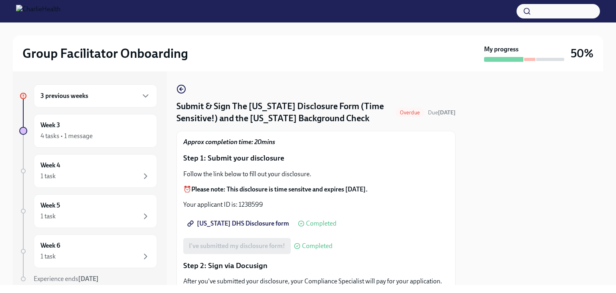
click at [86, 101] on div "3 previous weeks" at bounding box center [96, 95] width 124 height 23
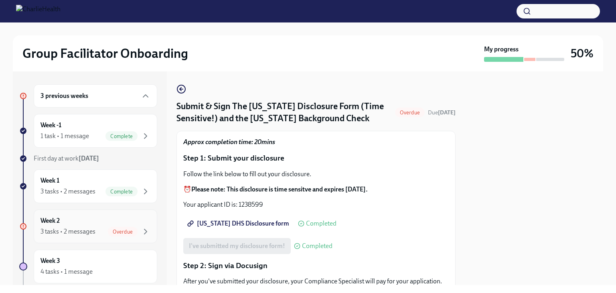
click at [99, 228] on div "3 tasks • 2 messages Overdue" at bounding box center [96, 232] width 110 height 10
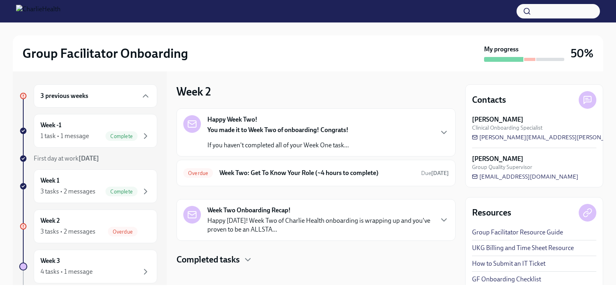
scroll to position [6, 0]
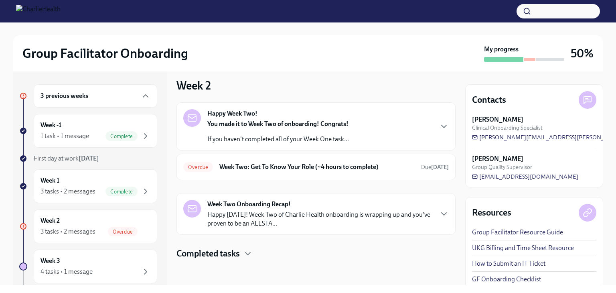
click at [249, 130] on div "You made it to Week Two of onboarding! Congrats! If you haven't completed all o…" at bounding box center [278, 132] width 142 height 24
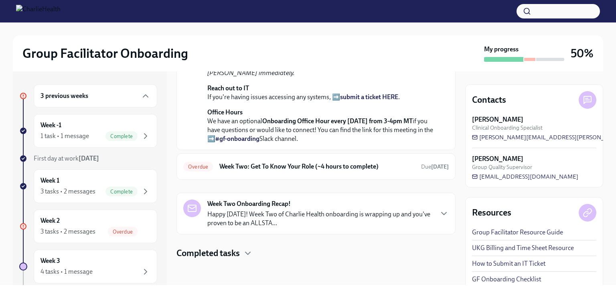
scroll to position [269, 0]
click at [273, 158] on div "Overdue Week Two: Get To Know Your Role (~4 hours to complete) Due 6 days ago" at bounding box center [316, 166] width 279 height 26
click at [276, 173] on div "Overdue Week Two: Get To Know Your Role (~4 hours to complete) Due 6 days ago" at bounding box center [316, 166] width 279 height 26
click at [276, 169] on h6 "Week Two: Get To Know Your Role (~4 hours to complete)" at bounding box center [316, 166] width 195 height 9
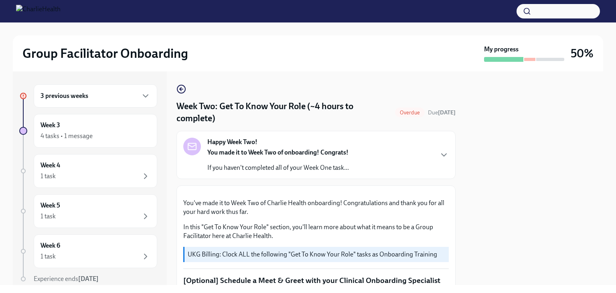
click at [268, 135] on div "Happy Week Two! You made it to Week Two of onboarding! Congrats! If you haven't…" at bounding box center [316, 155] width 279 height 48
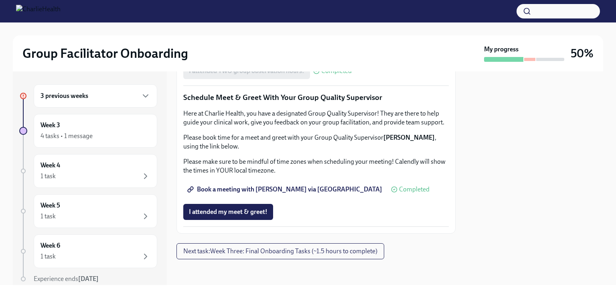
scroll to position [1066, 0]
click at [277, 252] on span "Next task : Week Three: Final Onboarding Tasks (~1.5 hours to complete)" at bounding box center [280, 251] width 194 height 8
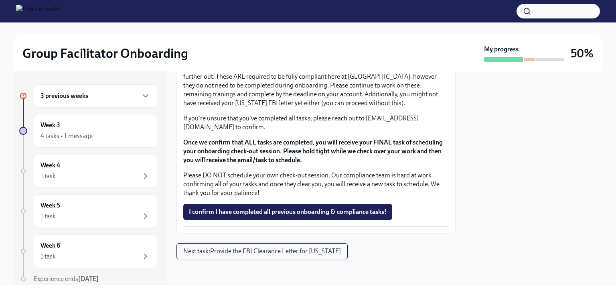
scroll to position [1018, 0]
click at [277, 252] on span "Next task : Provide the FBI Clearance Letter for Pennsylvania" at bounding box center [262, 251] width 158 height 8
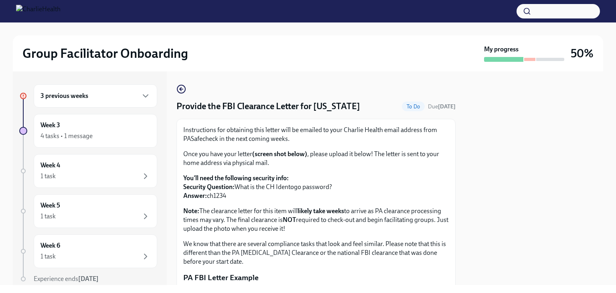
scroll to position [174, 0]
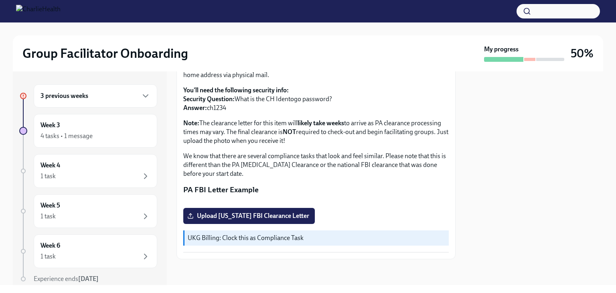
click at [104, 100] on div "3 previous weeks" at bounding box center [96, 96] width 110 height 10
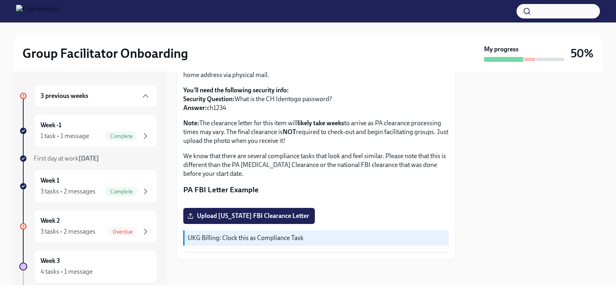
click at [104, 100] on div "3 previous weeks" at bounding box center [96, 96] width 110 height 10
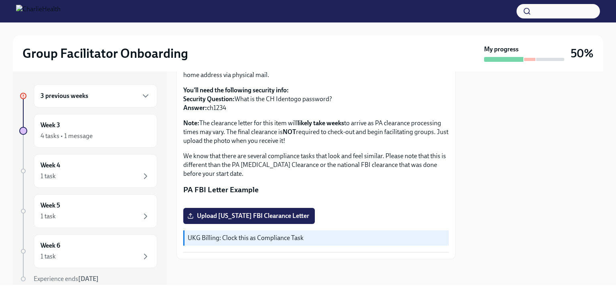
click at [104, 100] on div "3 previous weeks" at bounding box center [96, 96] width 110 height 10
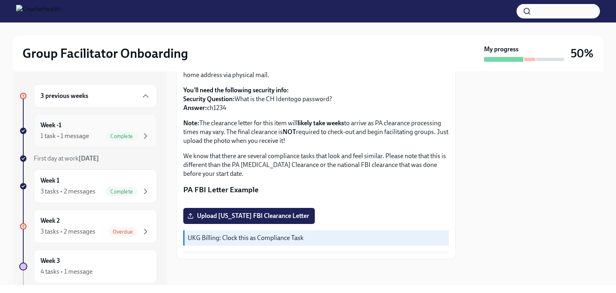
click at [98, 129] on div "Week -1 1 task • 1 message Complete" at bounding box center [96, 131] width 110 height 20
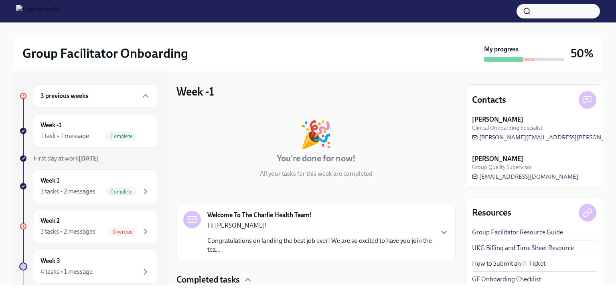
scroll to position [59, 0]
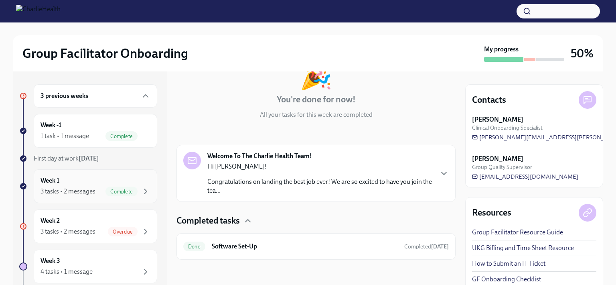
click at [83, 189] on div "3 tasks • 2 messages" at bounding box center [68, 191] width 55 height 9
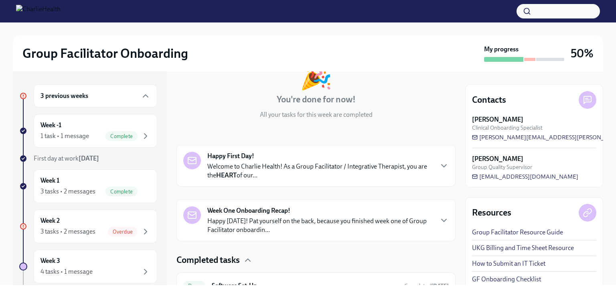
scroll to position [180, 0]
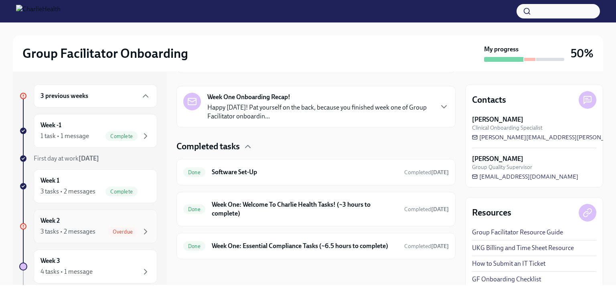
click at [84, 222] on div "Week 2 3 tasks • 2 messages Overdue" at bounding box center [96, 226] width 110 height 20
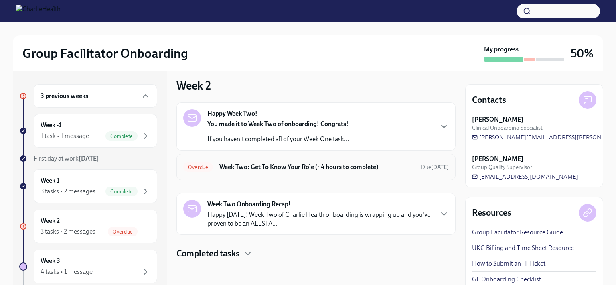
click at [288, 168] on h6 "Week Two: Get To Know Your Role (~4 hours to complete)" at bounding box center [316, 167] width 195 height 9
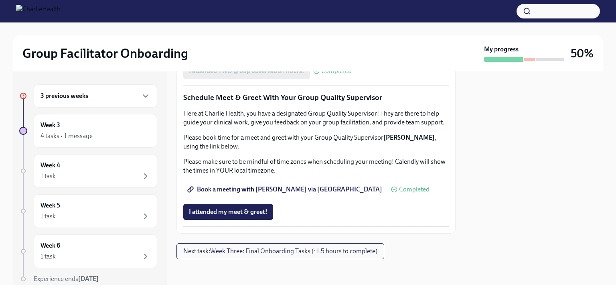
scroll to position [803, 0]
click at [298, 252] on span "Next task : Week Three: Final Onboarding Tasks (~1.5 hours to complete)" at bounding box center [280, 251] width 194 height 8
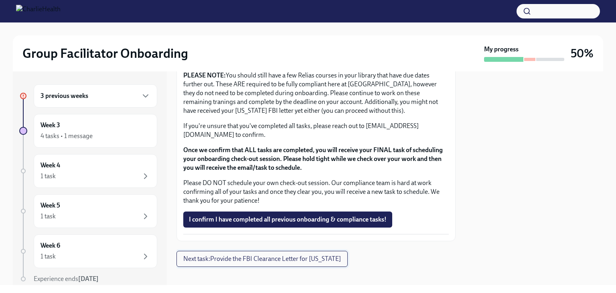
scroll to position [703, 0]
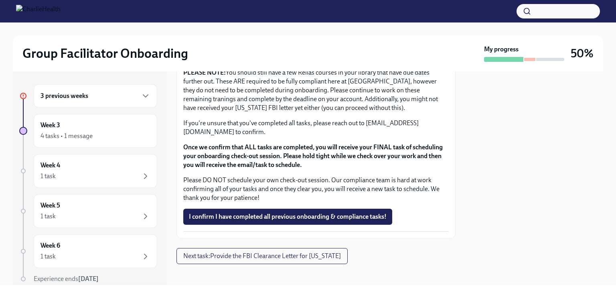
click at [529, 57] on div at bounding box center [524, 59] width 80 height 5
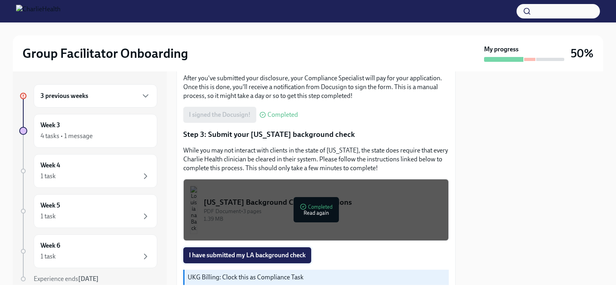
scroll to position [266, 0]
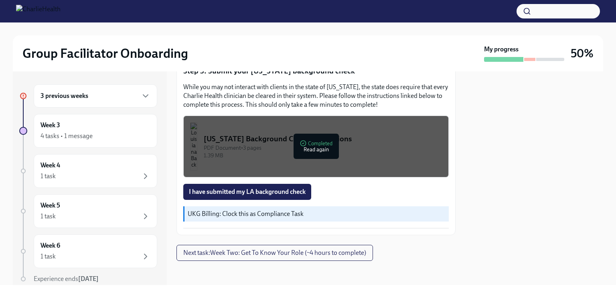
click at [246, 137] on button "Louisiana Background Check Instructions PDF Document • 3 pages 1.39 MB Complete…" at bounding box center [316, 147] width 266 height 62
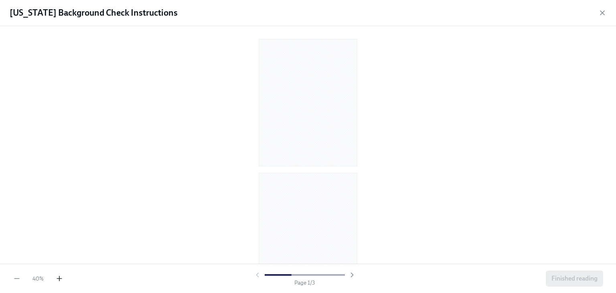
click at [58, 277] on icon "button" at bounding box center [59, 278] width 8 height 8
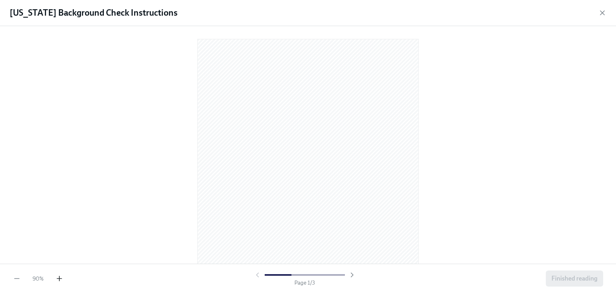
click at [58, 277] on icon "button" at bounding box center [59, 278] width 8 height 8
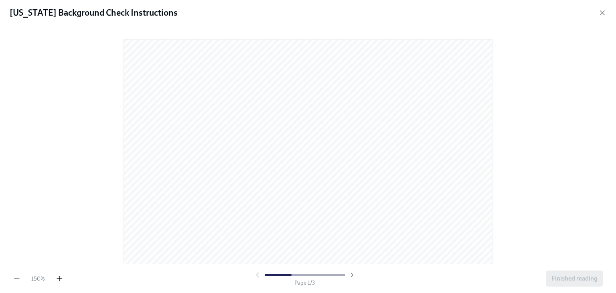
click at [58, 277] on icon "button" at bounding box center [59, 278] width 8 height 8
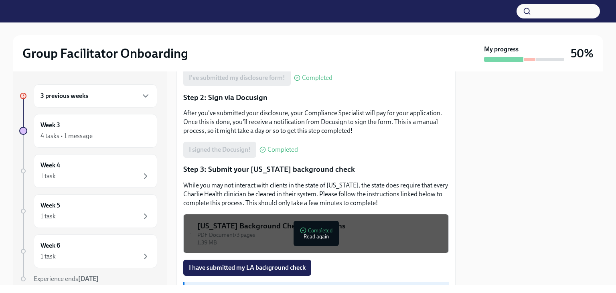
scroll to position [274, 0]
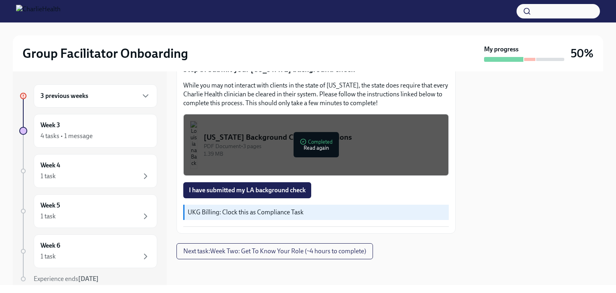
click at [249, 155] on div "1.39 MB" at bounding box center [323, 154] width 238 height 8
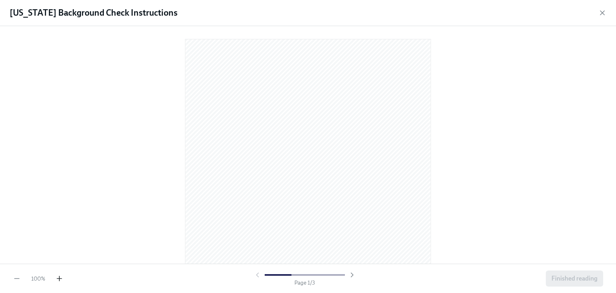
click at [57, 278] on icon "button" at bounding box center [59, 278] width 5 height 0
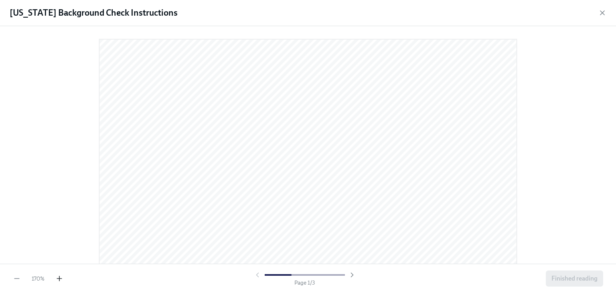
click at [57, 278] on icon "button" at bounding box center [59, 278] width 5 height 0
